Goal: Transaction & Acquisition: Purchase product/service

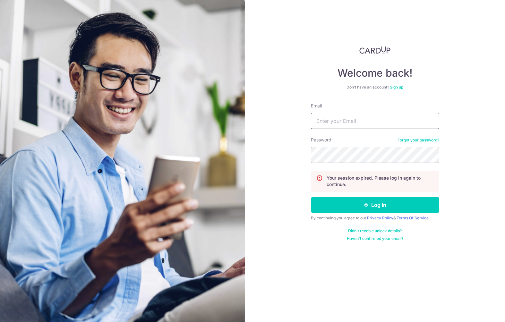
type input "retina.sg@gmail.com"
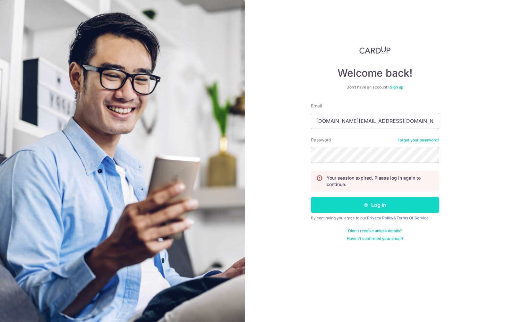
click at [357, 205] on button "Log in" at bounding box center [375, 205] width 128 height 16
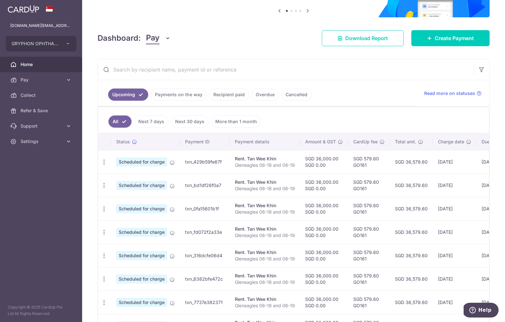
scroll to position [66, 0]
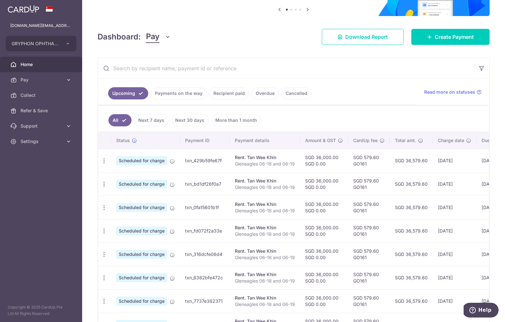
click at [229, 92] on link "Recipient paid" at bounding box center [229, 93] width 40 height 12
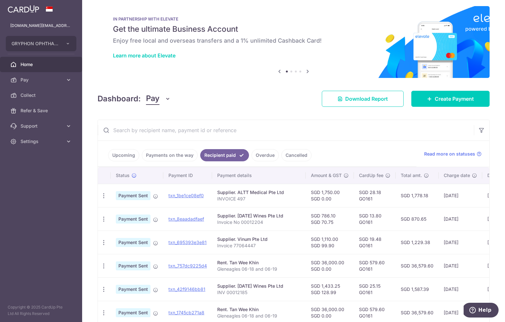
scroll to position [0, 0]
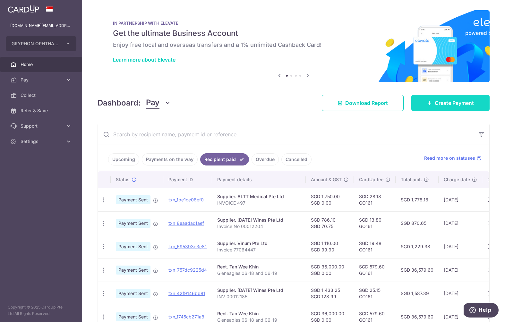
click at [438, 100] on span "Create Payment" at bounding box center [454, 103] width 39 height 8
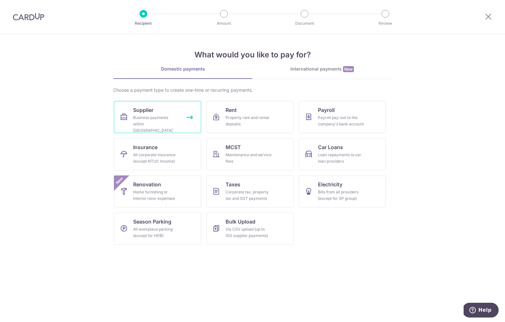
click at [153, 114] on link "Supplier Business payments within Singapore" at bounding box center [157, 117] width 87 height 32
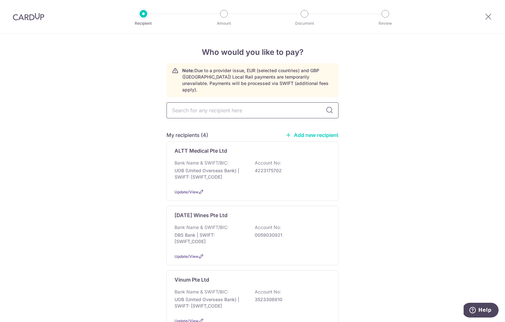
click at [200, 109] on input "text" at bounding box center [253, 110] width 172 height 16
click at [197, 149] on div "ALTT Medical Pte Ltd Bank Name & SWIFT/BIC: UOB (United Overseas Bank) | SWIFT:…" at bounding box center [253, 171] width 172 height 59
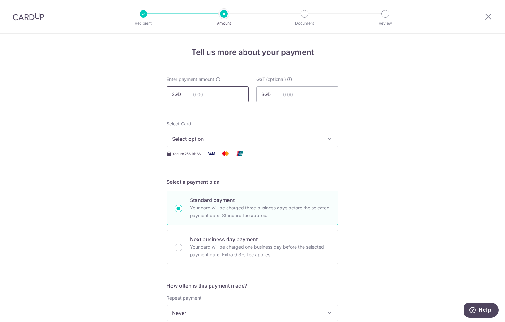
click at [213, 90] on input "text" at bounding box center [208, 94] width 82 height 16
click at [204, 93] on input "text" at bounding box center [208, 94] width 82 height 16
click at [204, 94] on input "text" at bounding box center [208, 94] width 82 height 16
type input "651.20"
click at [202, 135] on button "Select option" at bounding box center [253, 139] width 172 height 16
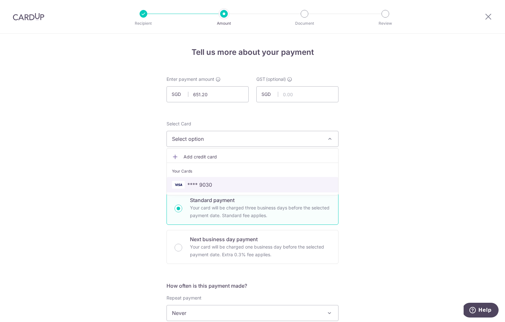
click at [200, 182] on span "**** 9030" at bounding box center [200, 185] width 25 height 8
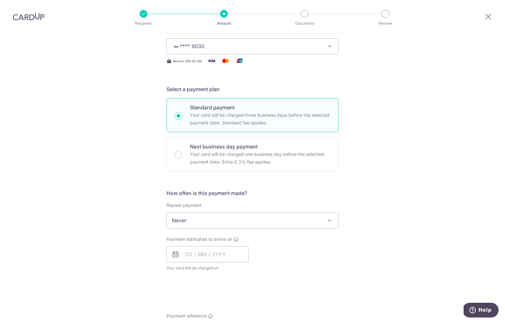
scroll to position [93, 0]
click at [207, 221] on span "Never" at bounding box center [252, 220] width 171 height 15
click at [208, 220] on span "Never" at bounding box center [252, 220] width 171 height 15
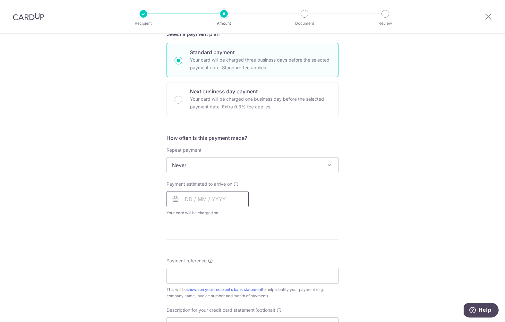
scroll to position [151, 0]
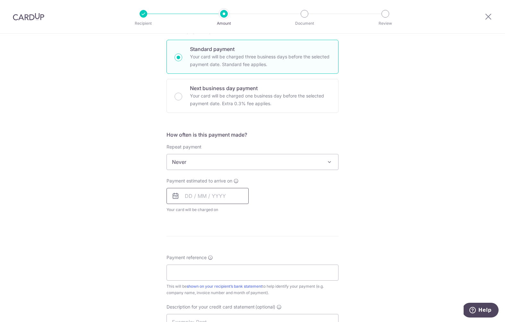
click at [189, 195] on input "text" at bounding box center [208, 196] width 82 height 16
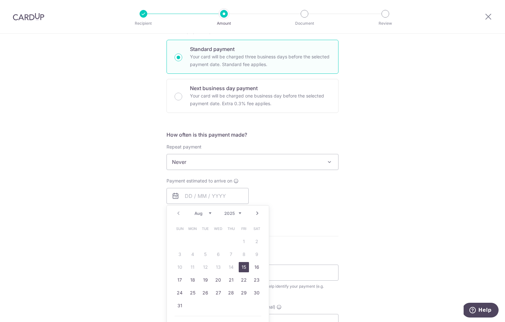
click at [244, 267] on link "15" at bounding box center [244, 267] width 10 height 10
type input "[DATE]"
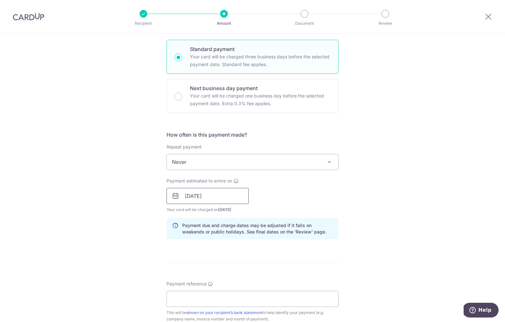
click at [235, 196] on input "[DATE]" at bounding box center [208, 196] width 82 height 16
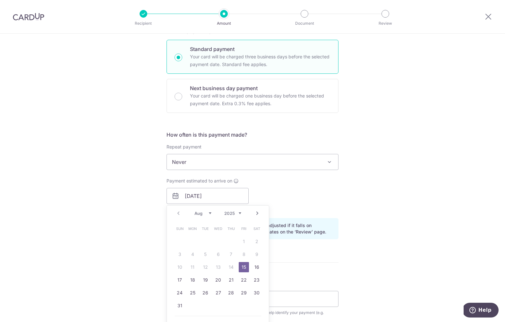
click at [283, 277] on form "Enter payment amount SGD 651.20 651.20 GST (optional) SGD Select Card **** 9030…" at bounding box center [253, 214] width 172 height 578
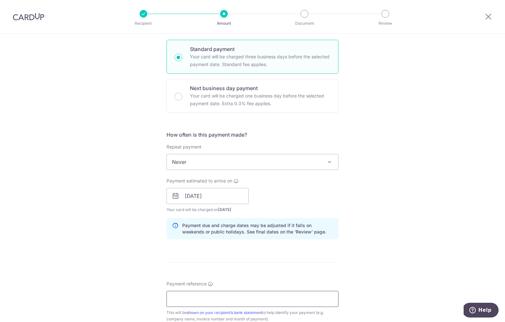
click at [221, 299] on input "Payment reference" at bounding box center [253, 299] width 172 height 16
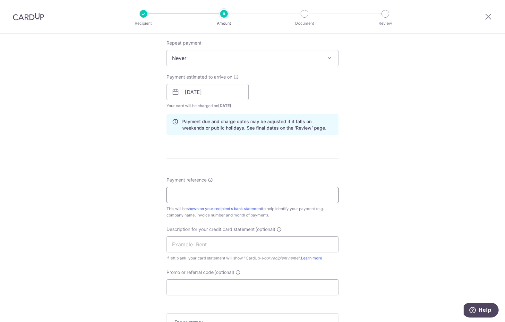
scroll to position [254, 0]
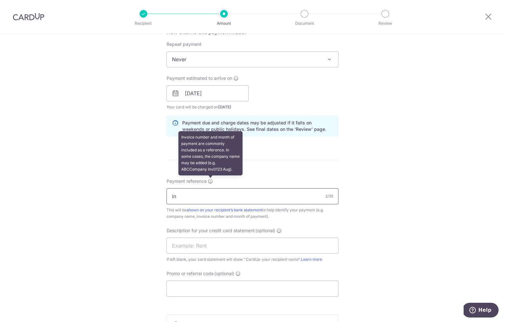
type input "i"
type input "INVOICE 458"
click button "Add Card" at bounding box center [0, 0] width 0 height 0
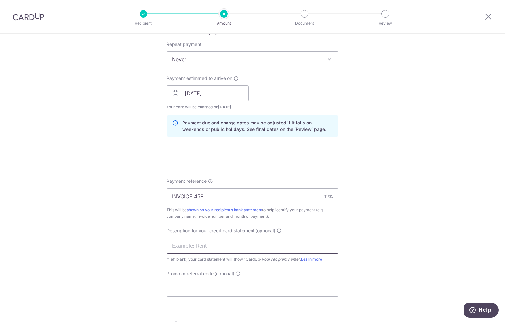
click at [198, 245] on input "text" at bounding box center [253, 246] width 172 height 16
type input "ALTT MEDICAL"
click at [195, 290] on input "Promo or referral code (optional)" at bounding box center [253, 289] width 172 height 16
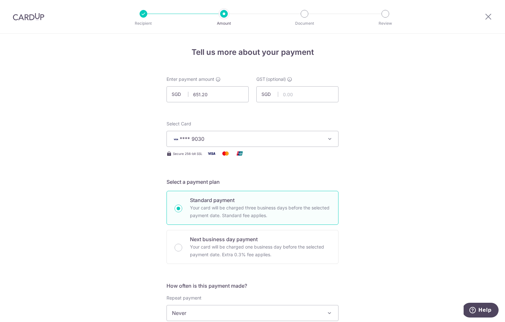
scroll to position [0, 0]
type input "GO161"
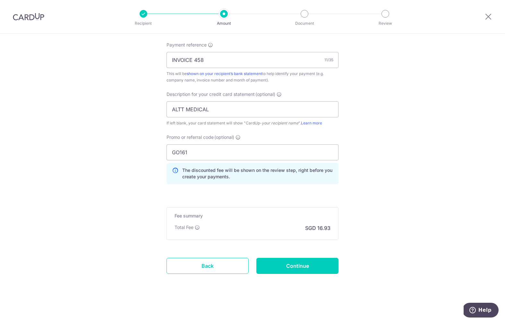
scroll to position [391, 0]
click at [310, 259] on input "Continue" at bounding box center [298, 266] width 82 height 16
type input "Create Schedule"
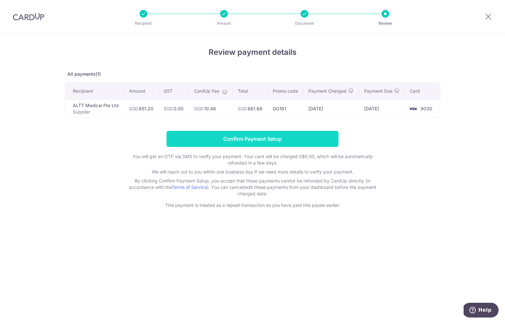
click at [269, 145] on input "Confirm Payment Setup" at bounding box center [253, 139] width 172 height 16
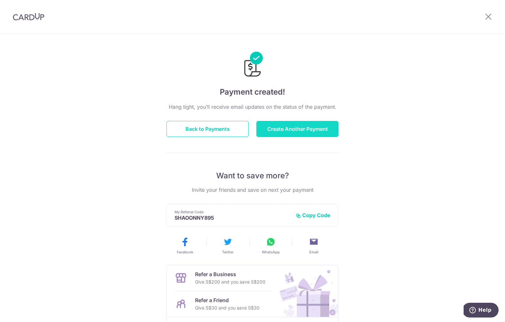
click at [292, 130] on button "Create Another Payment" at bounding box center [298, 129] width 82 height 16
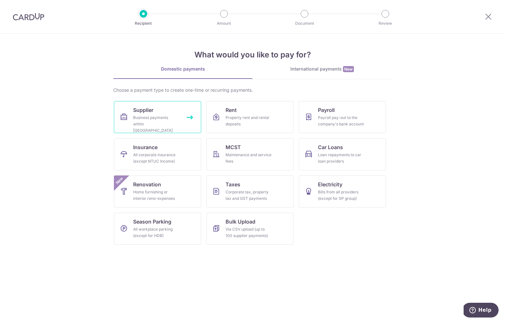
click at [164, 124] on div "Business payments within [GEOGRAPHIC_DATA]" at bounding box center [156, 124] width 46 height 19
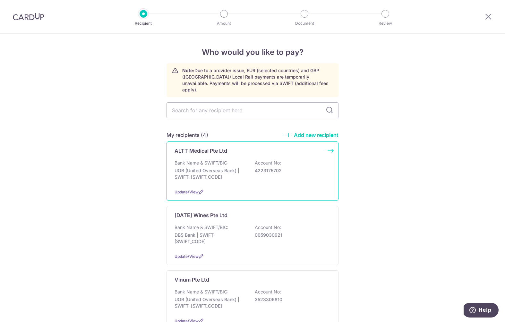
click at [216, 161] on div "Bank Name & SWIFT/BIC: UOB (United Overseas Bank) | SWIFT: [SWIFT_CODE] Account…" at bounding box center [253, 172] width 156 height 24
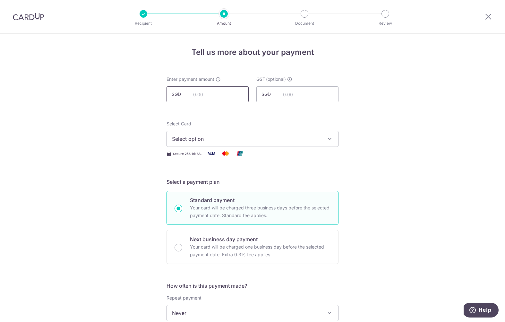
click at [212, 91] on input "text" at bounding box center [208, 94] width 82 height 16
type input "650.80"
click at [217, 142] on span "Select option" at bounding box center [247, 139] width 150 height 8
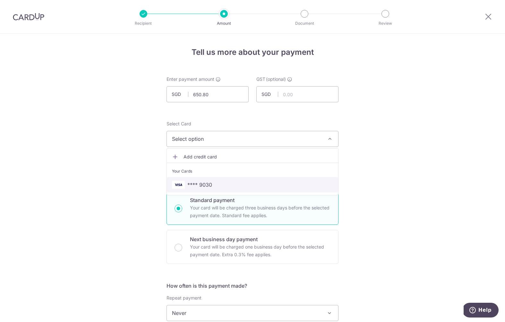
click at [204, 185] on span "**** 9030" at bounding box center [200, 185] width 25 height 8
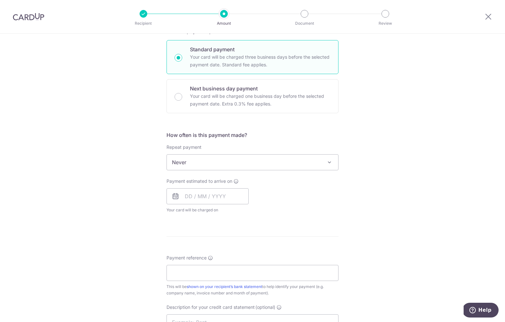
scroll to position [152, 0]
click at [242, 153] on div "Repeat payment Never Every week Every month Every quarter Every half a year Nev…" at bounding box center [253, 157] width 172 height 26
click at [190, 198] on input "text" at bounding box center [208, 196] width 82 height 16
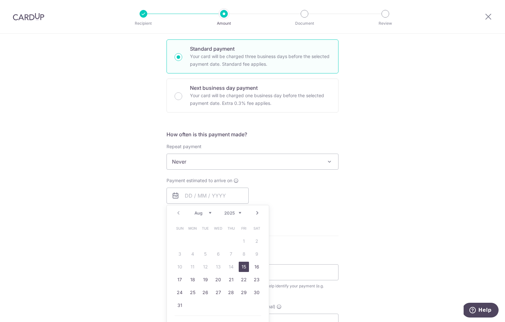
click at [245, 268] on link "15" at bounding box center [244, 267] width 10 height 10
type input "[DATE]"
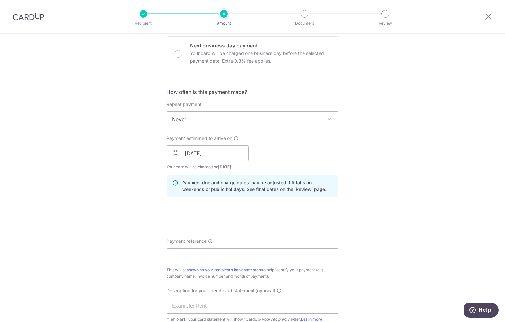
scroll to position [198, 0]
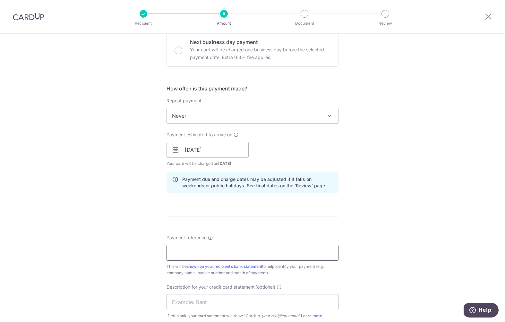
click at [193, 253] on input "Payment reference" at bounding box center [253, 253] width 172 height 16
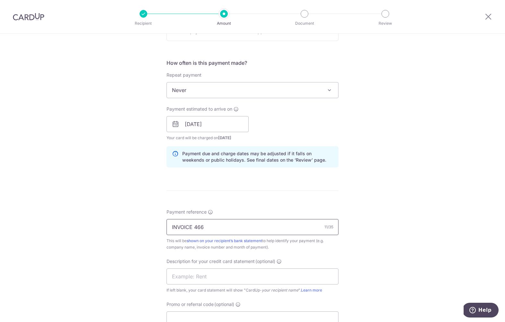
scroll to position [233, 0]
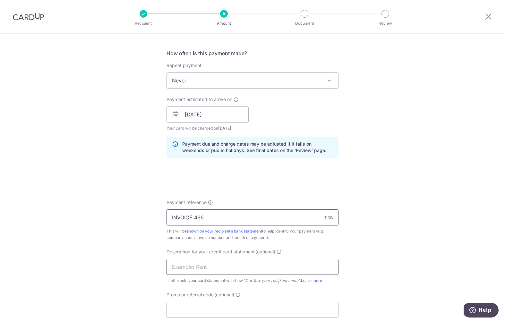
type input "INVOICE 466"
click at [213, 268] on input "text" at bounding box center [253, 267] width 172 height 16
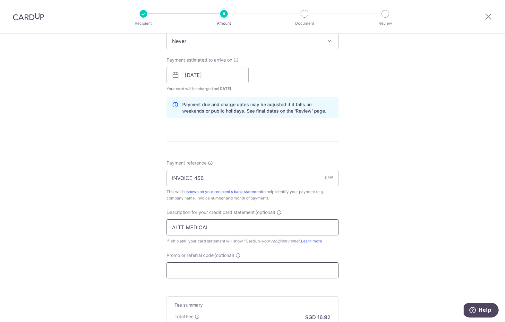
type input "ALTT MEDICAL"
click at [223, 275] on input "Promo or referral code (optional)" at bounding box center [253, 270] width 172 height 16
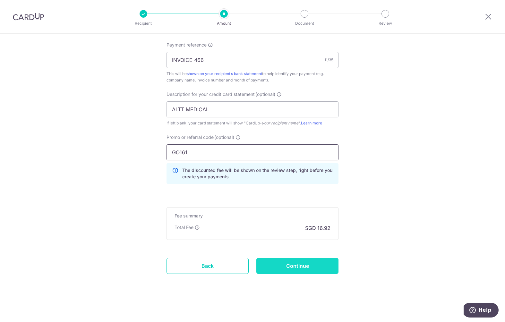
scroll to position [391, 0]
type input "GO161"
click at [284, 263] on input "Continue" at bounding box center [298, 266] width 82 height 16
type input "Create Schedule"
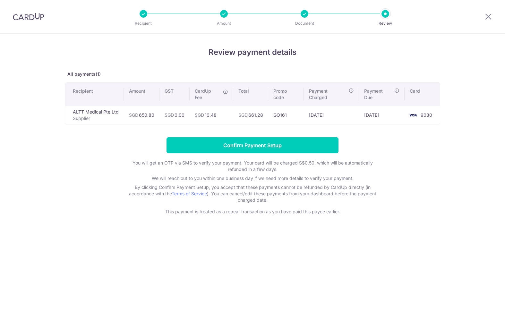
click at [283, 263] on div "Review payment details All payments(1) Recipient Amount GST CardUp Fee Total Pr…" at bounding box center [252, 178] width 505 height 289
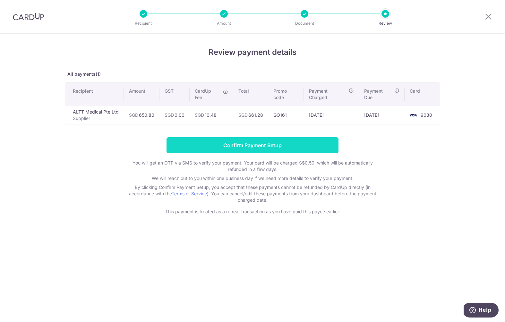
click at [273, 145] on input "Confirm Payment Setup" at bounding box center [253, 145] width 172 height 16
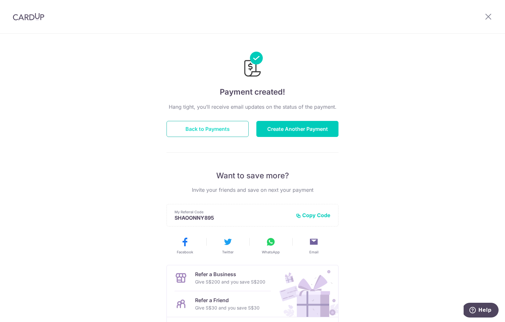
click at [220, 132] on button "Back to Payments" at bounding box center [208, 129] width 82 height 16
